Goal: Communication & Community: Answer question/provide support

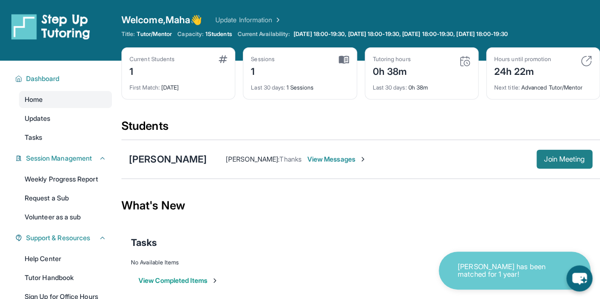
click at [554, 161] on span "Join Meeting" at bounding box center [564, 160] width 41 height 6
click at [544, 168] on div "Maddison Romero Erika Sanchez : Thanks View Messages Join Meeting" at bounding box center [360, 159] width 479 height 39
click at [544, 160] on span "Join Meeting" at bounding box center [564, 160] width 41 height 6
click at [553, 162] on span "Join Meeting" at bounding box center [564, 160] width 41 height 6
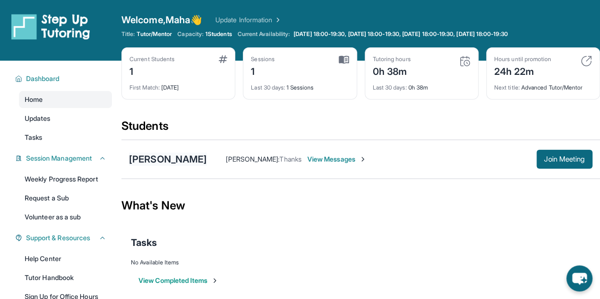
click at [182, 156] on div "[PERSON_NAME]" at bounding box center [168, 159] width 78 height 13
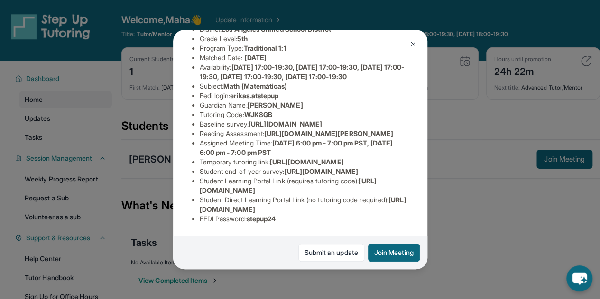
scroll to position [152, 3]
click at [237, 92] on span "erikas.atstepup" at bounding box center [254, 96] width 48 height 8
click at [233, 92] on span "erikas.atstepup" at bounding box center [254, 96] width 48 height 8
drag, startPoint x: 231, startPoint y: 63, endPoint x: 286, endPoint y: 61, distance: 54.6
click at [286, 91] on li "Eedi login : erikas.atstepup" at bounding box center [304, 95] width 209 height 9
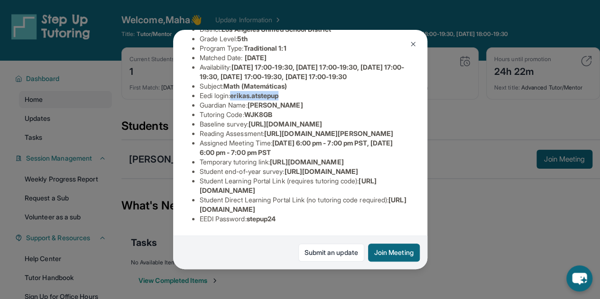
copy span "erikas.atstepup"
drag, startPoint x: 251, startPoint y: 214, endPoint x: 294, endPoint y: 214, distance: 42.7
click at [294, 214] on li "EEDI Password : stepup24" at bounding box center [304, 218] width 209 height 9
copy span "stepup24"
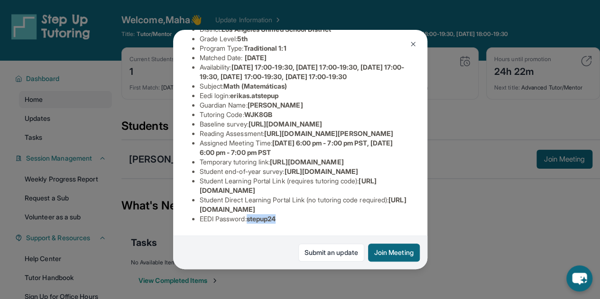
click at [252, 215] on span "stepup24" at bounding box center [261, 219] width 29 height 8
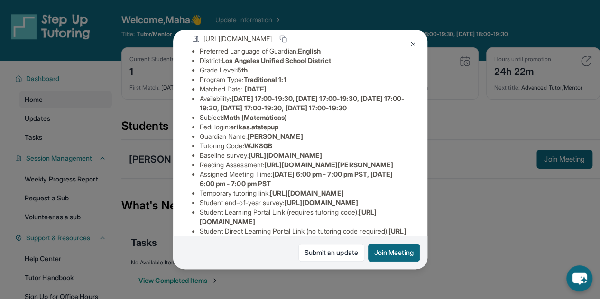
scroll to position [65, 0]
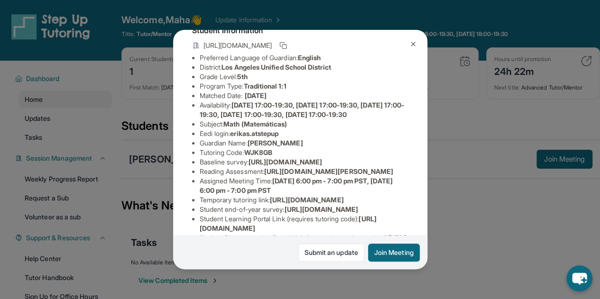
click at [220, 129] on li "Subject : Math (Matemáticas)" at bounding box center [304, 124] width 209 height 9
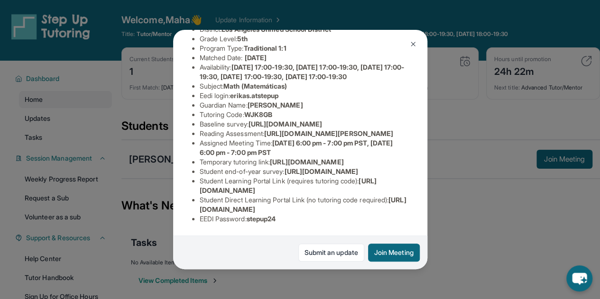
scroll to position [231, 6]
